Goal: Task Accomplishment & Management: Use online tool/utility

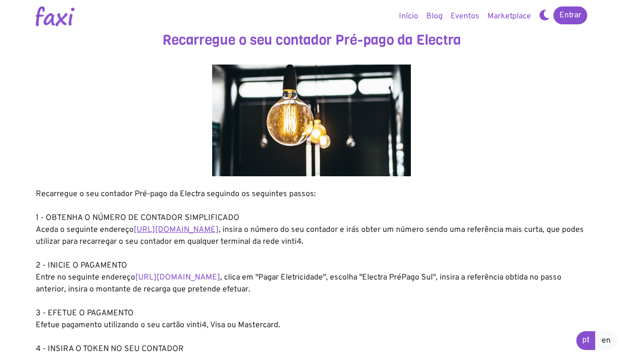
click at [186, 229] on link "[URL][DOMAIN_NAME]" at bounding box center [176, 230] width 85 height 10
click at [214, 228] on link "[URL][DOMAIN_NAME]" at bounding box center [176, 230] width 85 height 10
click at [190, 277] on link "[URL][DOMAIN_NAME]" at bounding box center [177, 278] width 85 height 10
click at [186, 279] on link "[URL][DOMAIN_NAME]" at bounding box center [177, 278] width 85 height 10
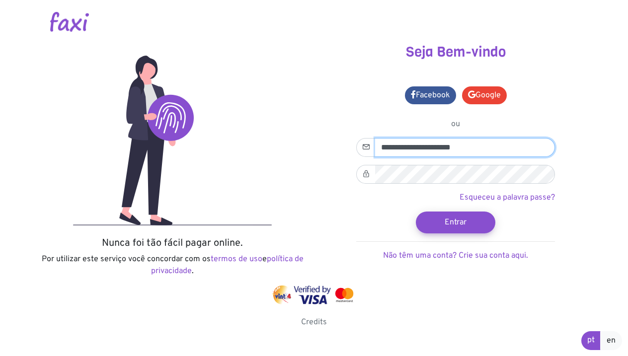
type input "**********"
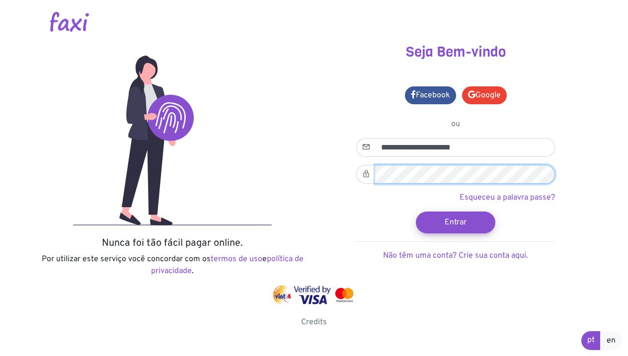
click at [456, 222] on button "Entrar" at bounding box center [455, 223] width 79 height 22
